Goal: Communication & Community: Participate in discussion

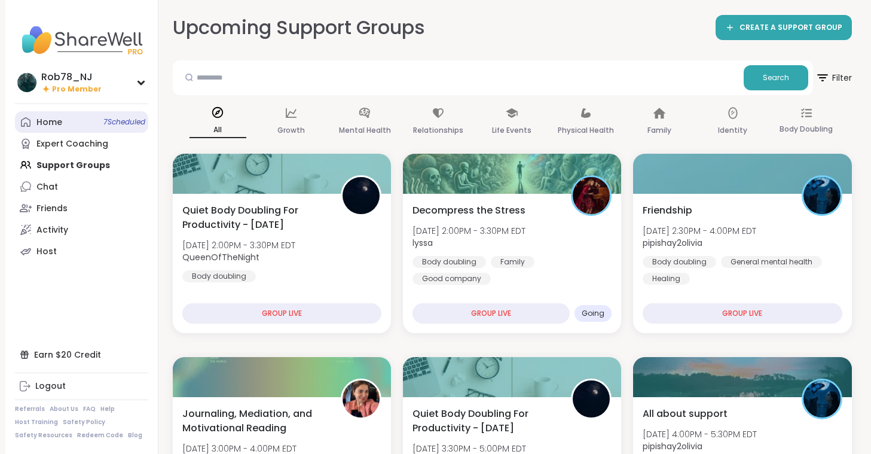
click at [76, 113] on link "Home 7 Scheduled" at bounding box center [81, 122] width 133 height 22
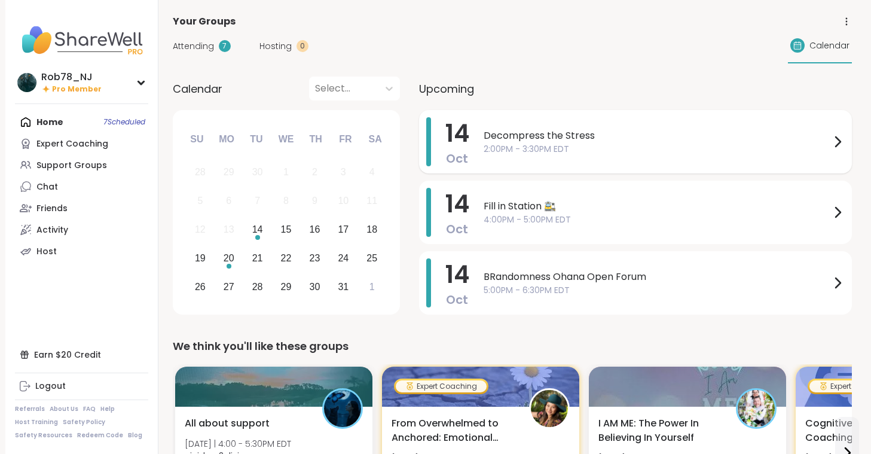
click at [545, 144] on span "2:00PM - 3:30PM EDT" at bounding box center [657, 149] width 347 height 13
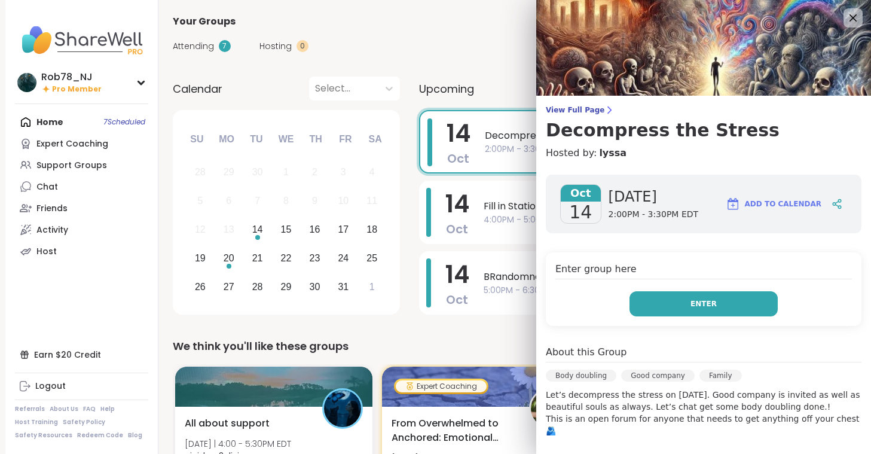
click at [687, 299] on button "Enter" at bounding box center [703, 303] width 148 height 25
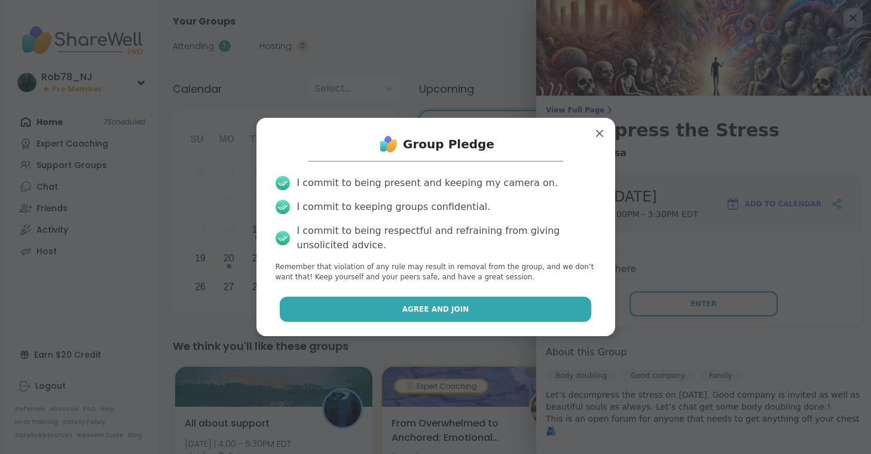
click at [512, 309] on button "Agree and Join" at bounding box center [435, 308] width 311 height 25
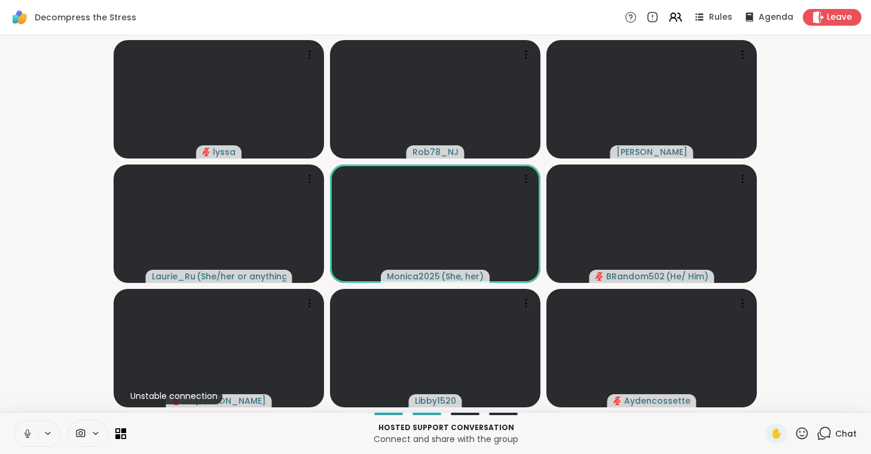
click at [22, 429] on button at bounding box center [26, 433] width 23 height 25
click at [80, 428] on icon at bounding box center [80, 432] width 11 height 11
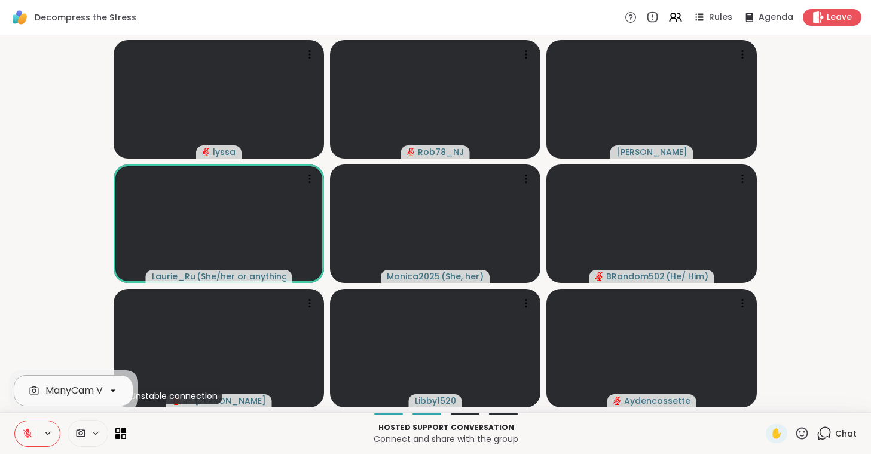
click at [90, 391] on div "ManyCam Virtual Webcam" at bounding box center [108, 390] width 127 height 14
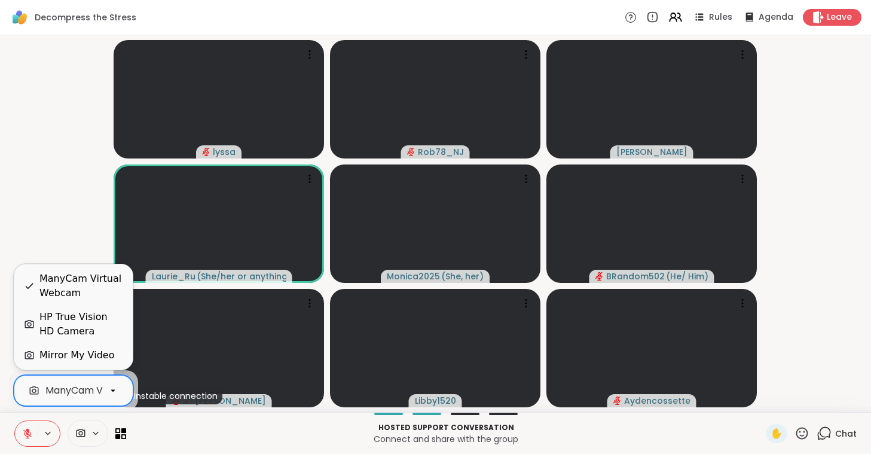
scroll to position [0, 53]
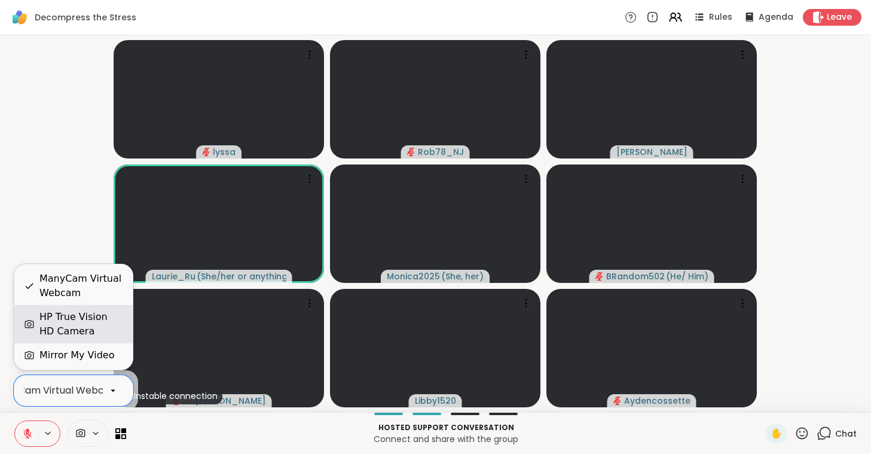
click at [90, 312] on div "HP True Vision HD Camera" at bounding box center [81, 324] width 84 height 29
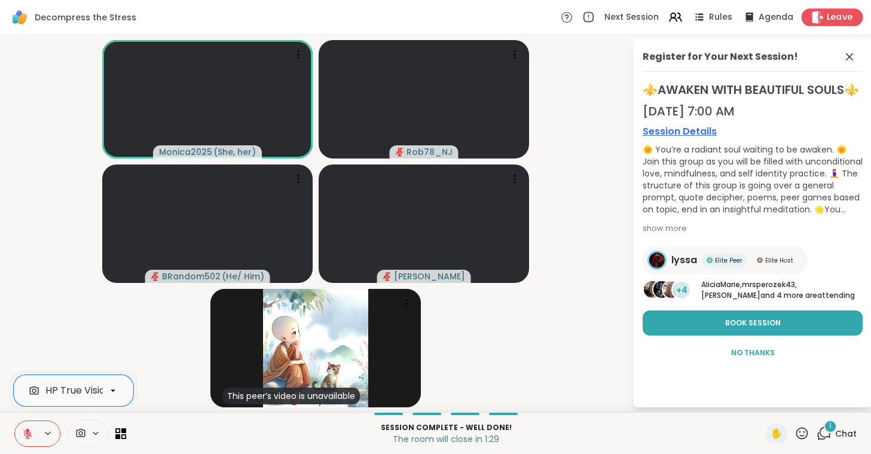
click at [831, 14] on span "Leave" at bounding box center [840, 17] width 26 height 13
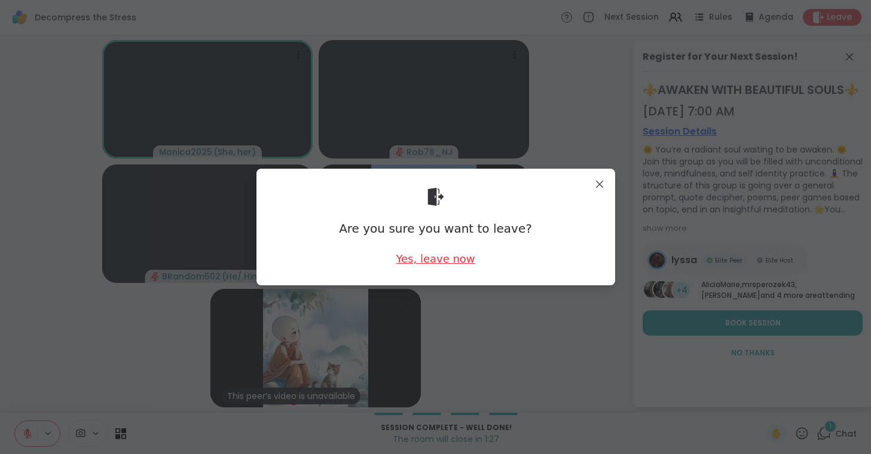
click at [436, 263] on div "Yes, leave now" at bounding box center [435, 258] width 79 height 15
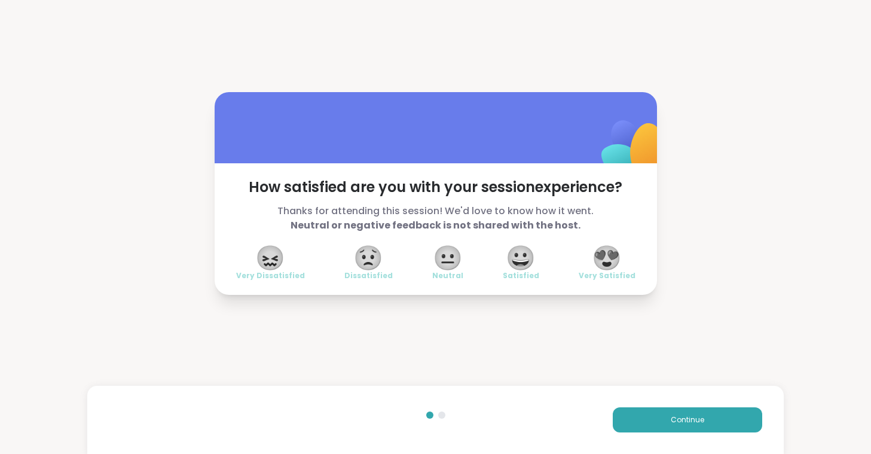
click at [598, 253] on span "😍" at bounding box center [607, 258] width 30 height 22
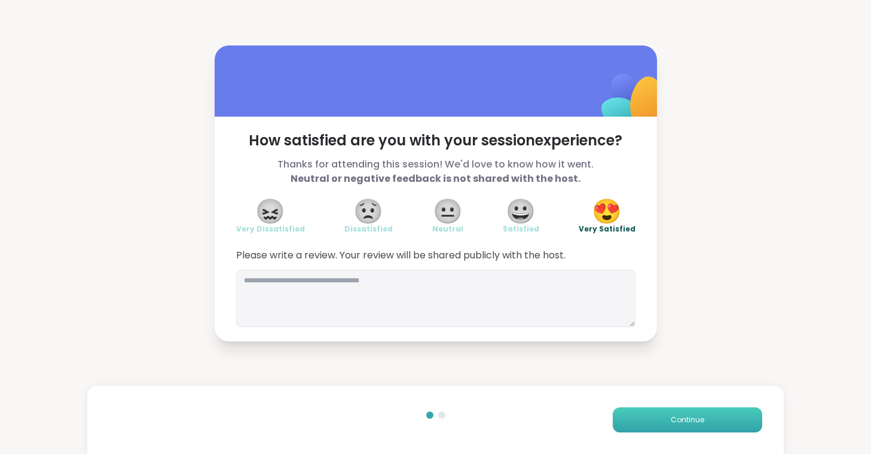
click at [663, 420] on button "Continue" at bounding box center [687, 419] width 149 height 25
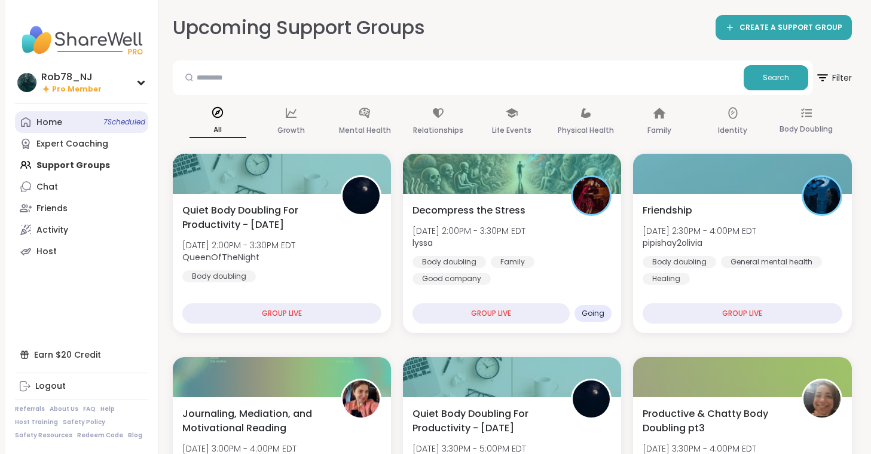
click at [85, 118] on link "Home 7 Scheduled" at bounding box center [81, 122] width 133 height 22
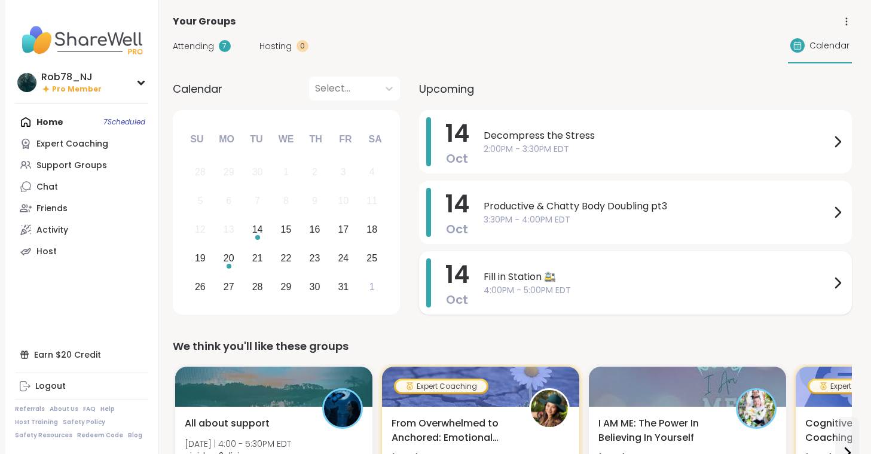
click at [543, 289] on span "4:00PM - 5:00PM EDT" at bounding box center [657, 290] width 347 height 13
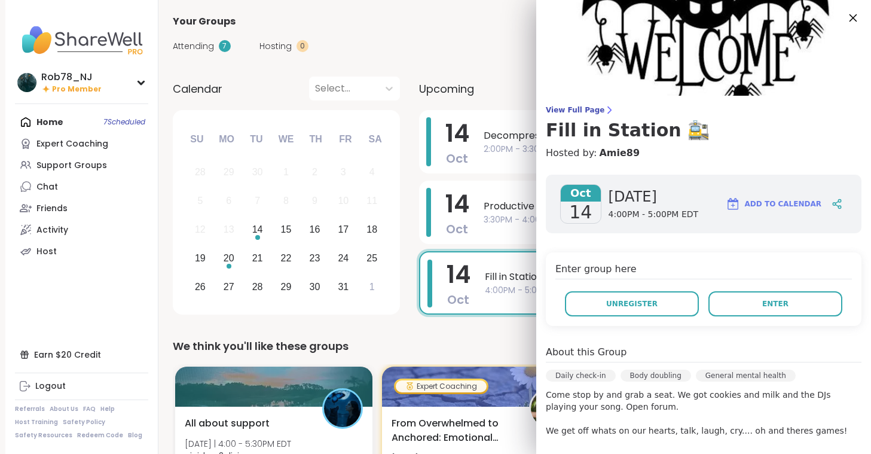
click at [852, 18] on icon at bounding box center [852, 17] width 15 height 15
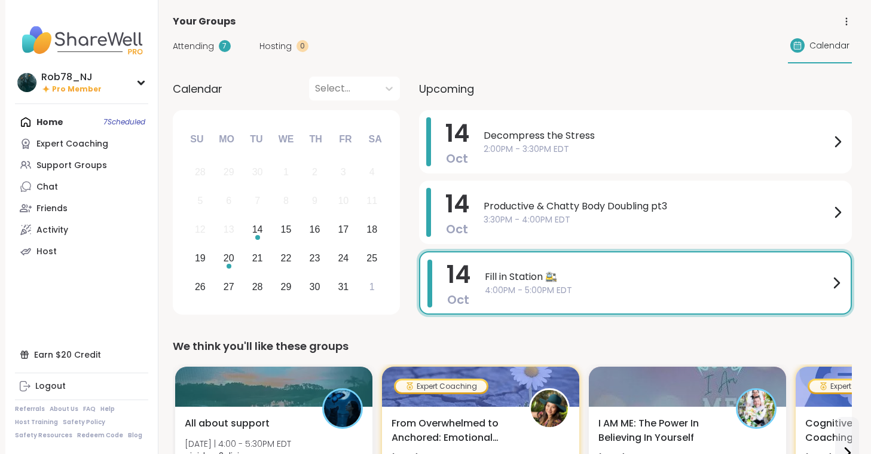
click at [613, 283] on span "Fill in Station 🚉" at bounding box center [657, 277] width 344 height 14
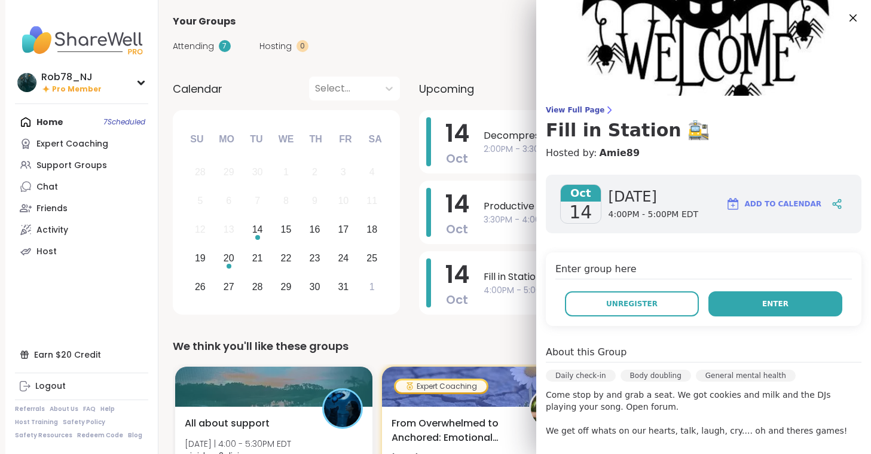
click at [743, 311] on button "Enter" at bounding box center [775, 303] width 134 height 25
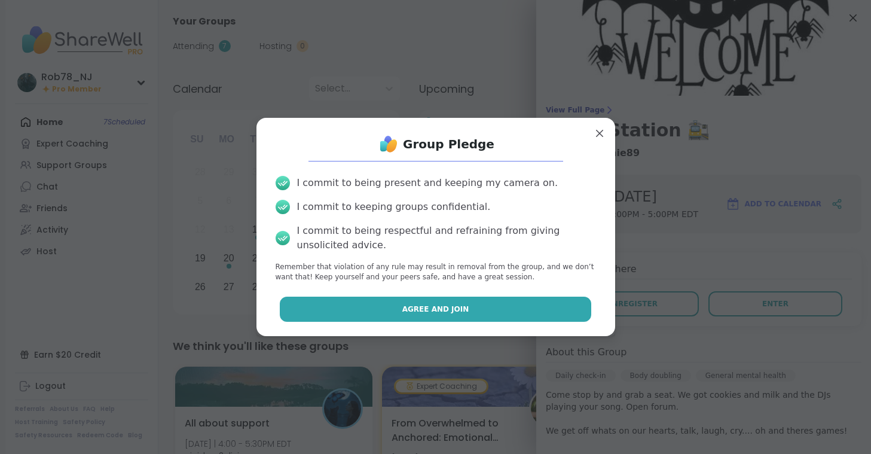
click at [509, 308] on button "Agree and Join" at bounding box center [435, 308] width 311 height 25
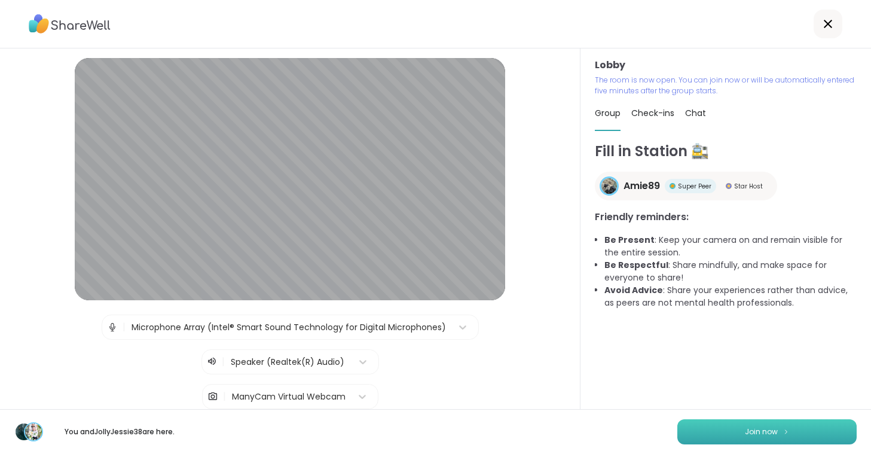
click at [715, 429] on button "Join now" at bounding box center [766, 431] width 179 height 25
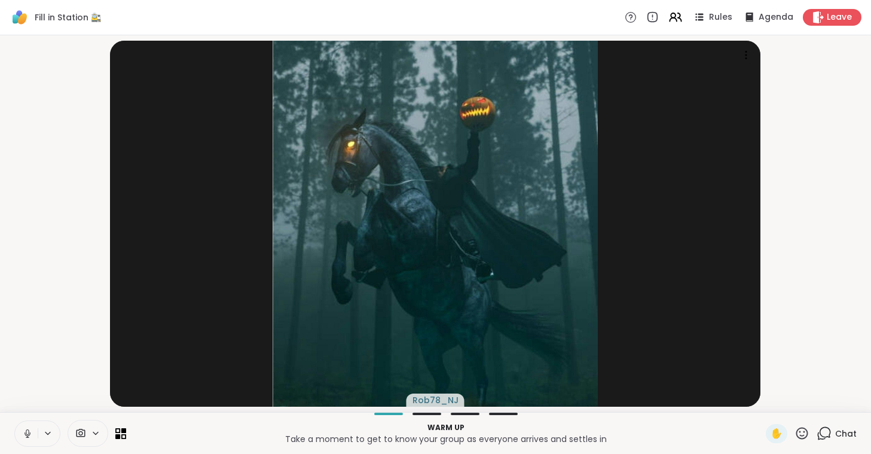
click at [30, 431] on icon at bounding box center [27, 433] width 11 height 11
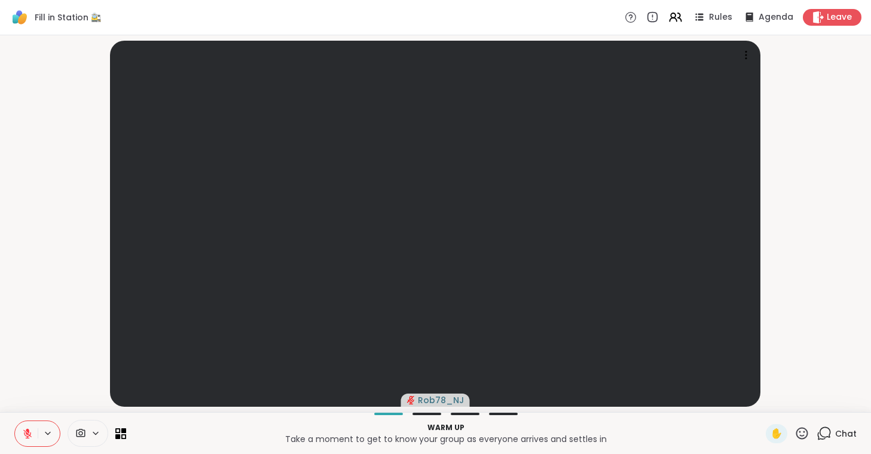
click at [88, 430] on span at bounding box center [79, 432] width 23 height 11
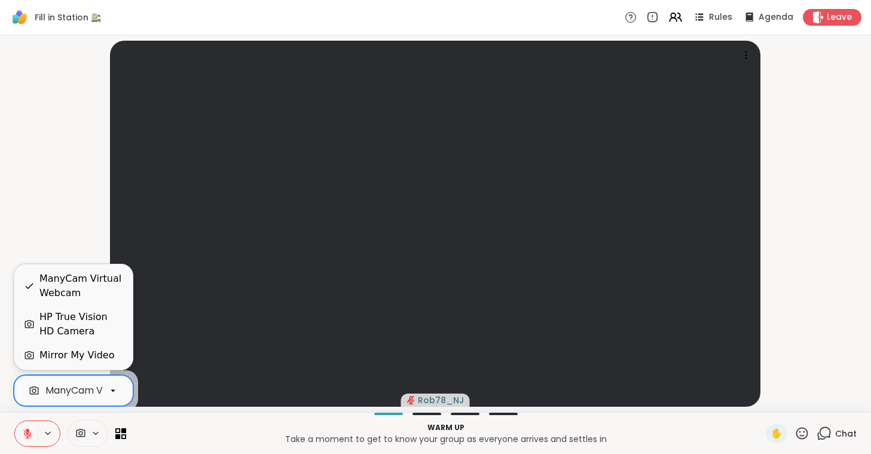
click at [95, 385] on div "ManyCam Virtual Webcam" at bounding box center [108, 390] width 127 height 14
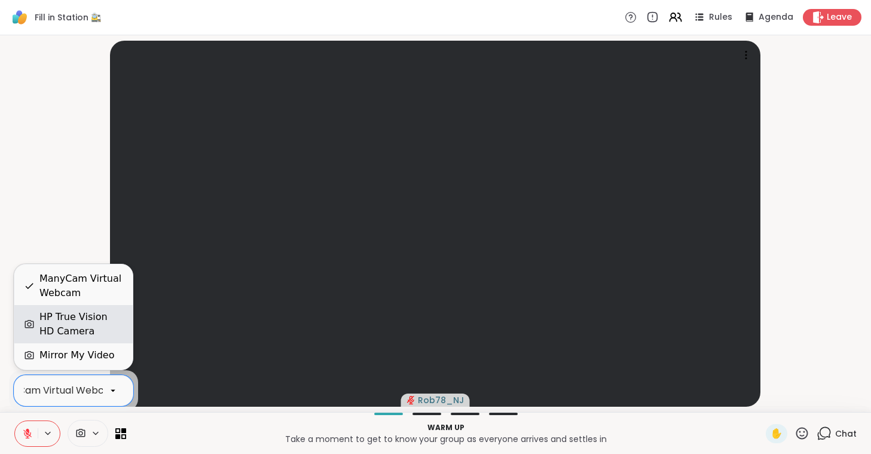
click at [92, 323] on div "HP True Vision HD Camera" at bounding box center [81, 324] width 84 height 29
